Goal: Navigation & Orientation: Find specific page/section

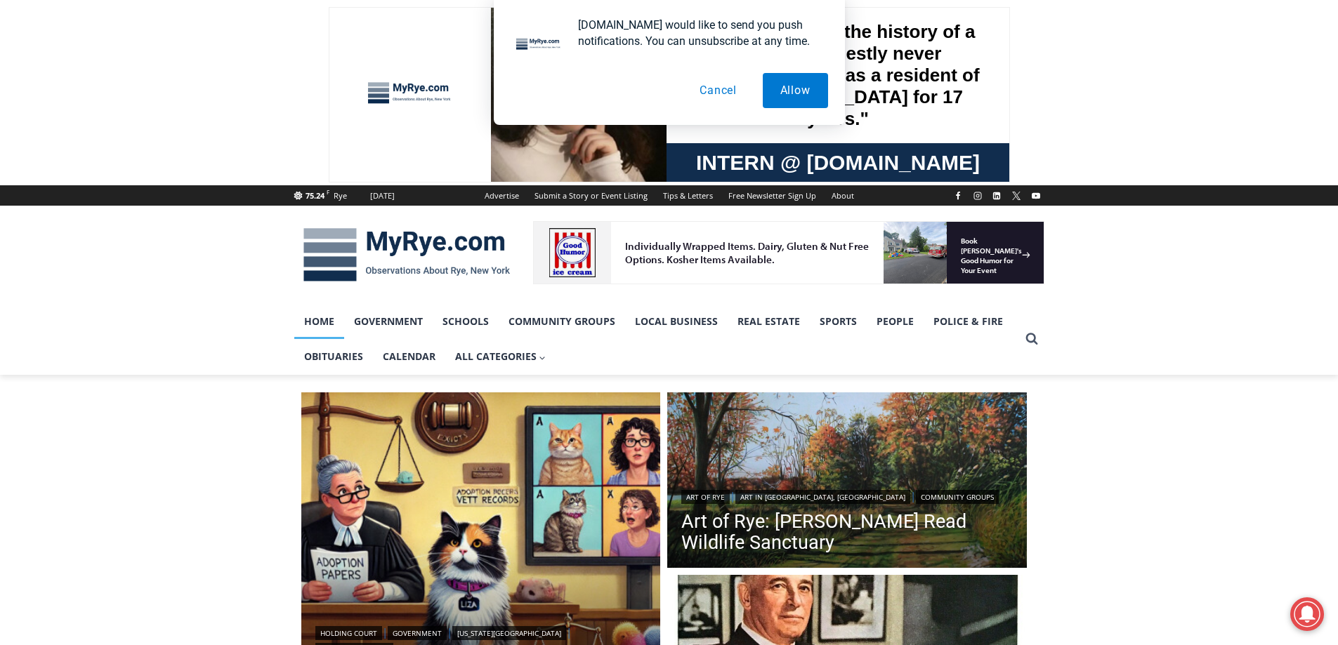
click at [710, 88] on button "Cancel" at bounding box center [718, 90] width 72 height 35
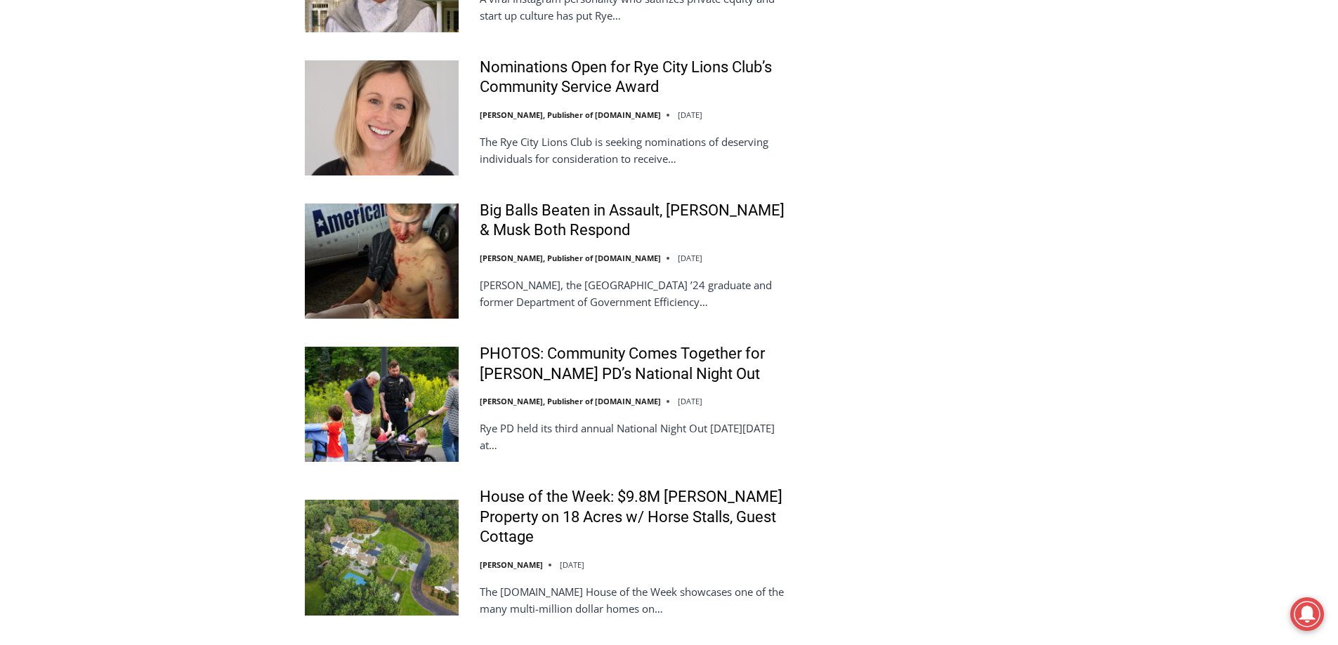
scroll to position [3139, 0]
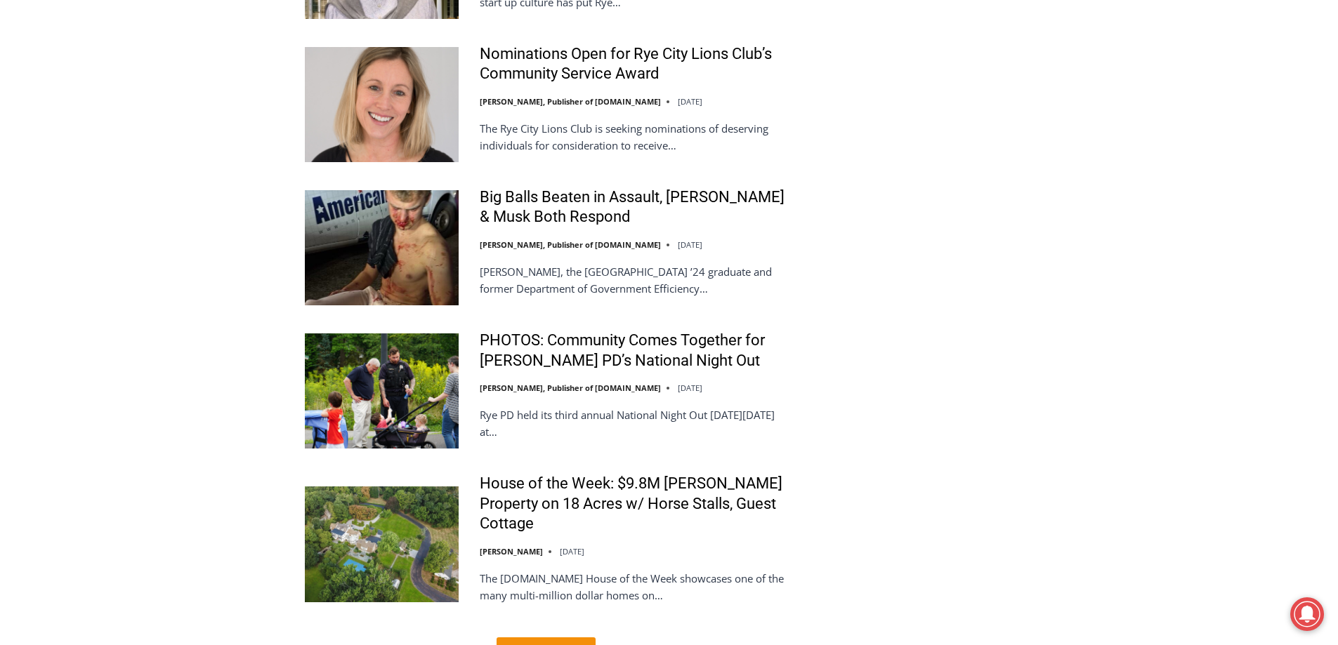
drag, startPoint x: 1343, startPoint y: 643, endPoint x: 1308, endPoint y: 261, distance: 383.0
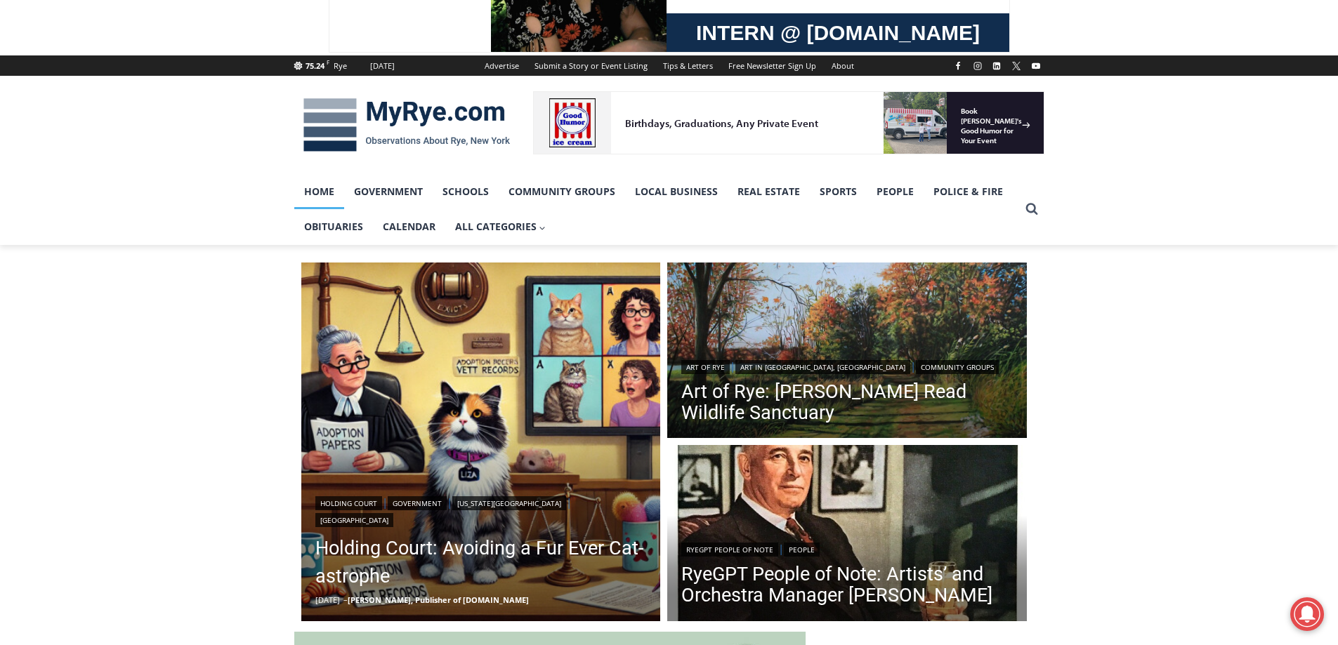
scroll to position [0, 0]
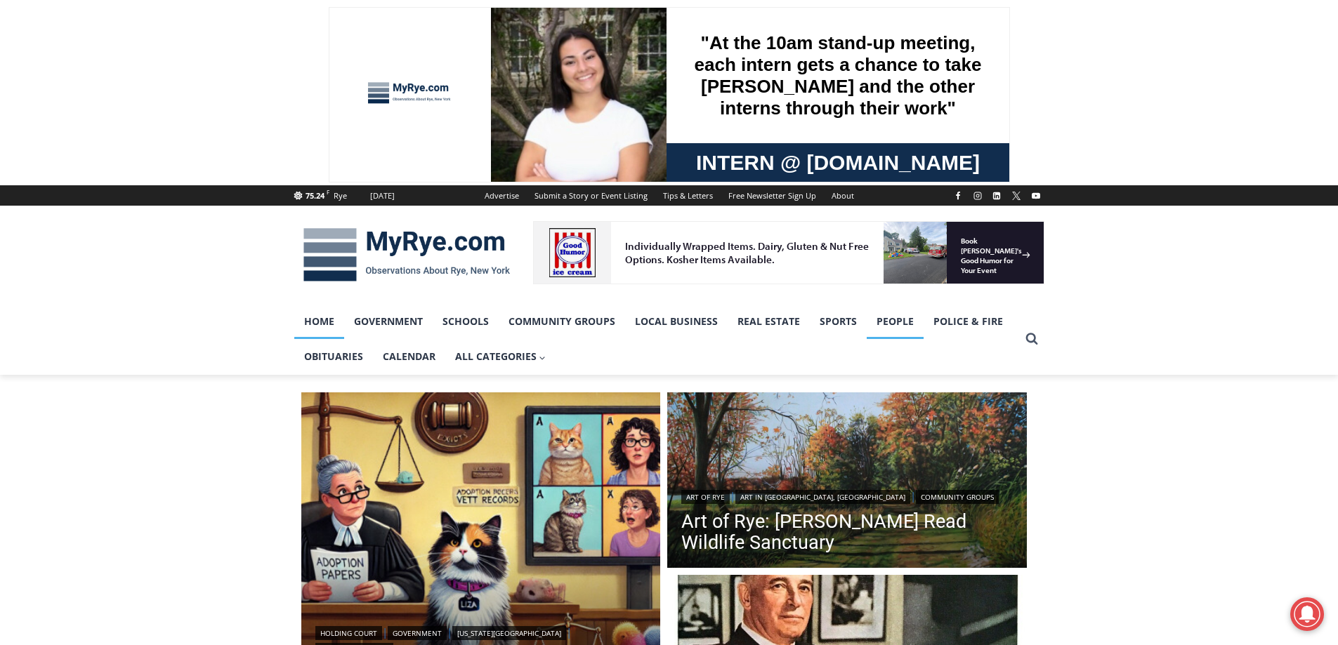
click at [879, 318] on link "People" at bounding box center [895, 321] width 57 height 35
